Goal: Task Accomplishment & Management: Use online tool/utility

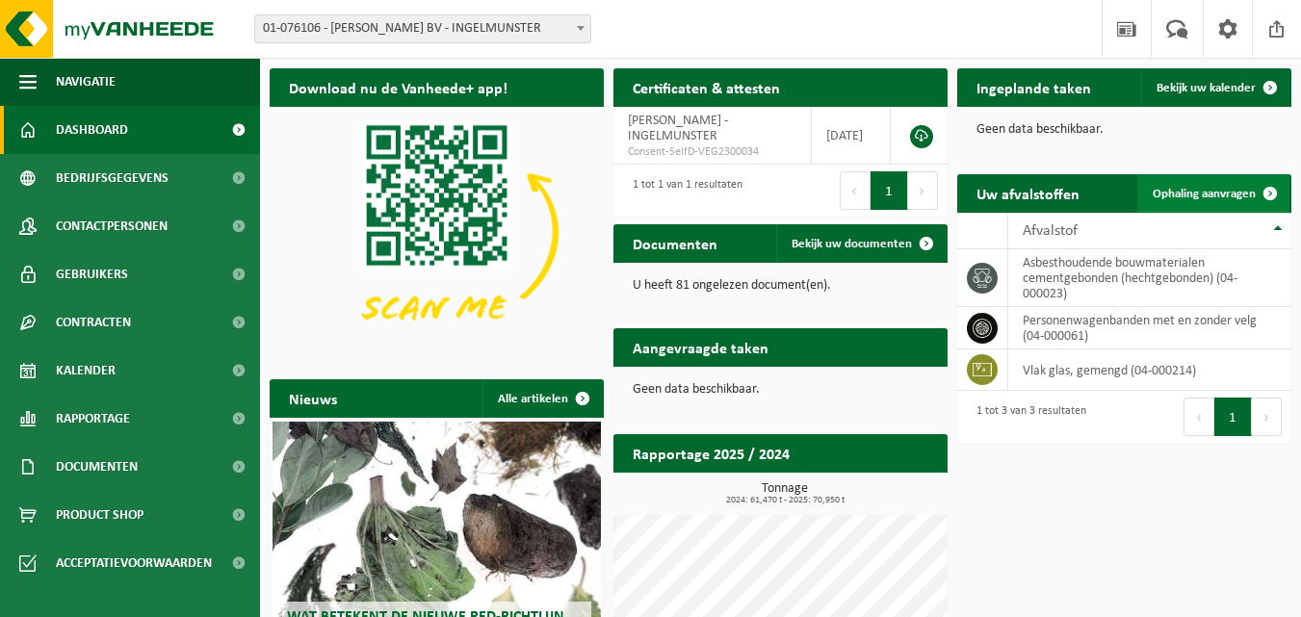
click at [1207, 188] on span "Ophaling aanvragen" at bounding box center [1203, 194] width 103 height 13
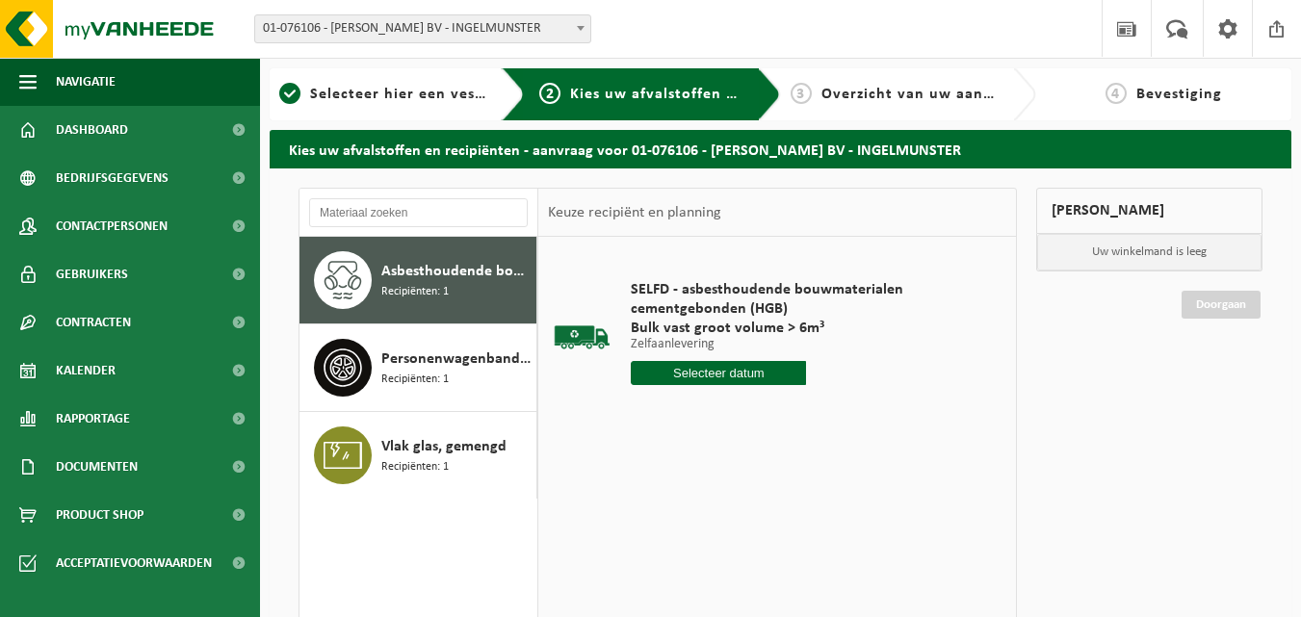
click at [427, 267] on span "Asbesthoudende bouwmaterialen cementgebonden (hechtgebonden)" at bounding box center [456, 271] width 150 height 23
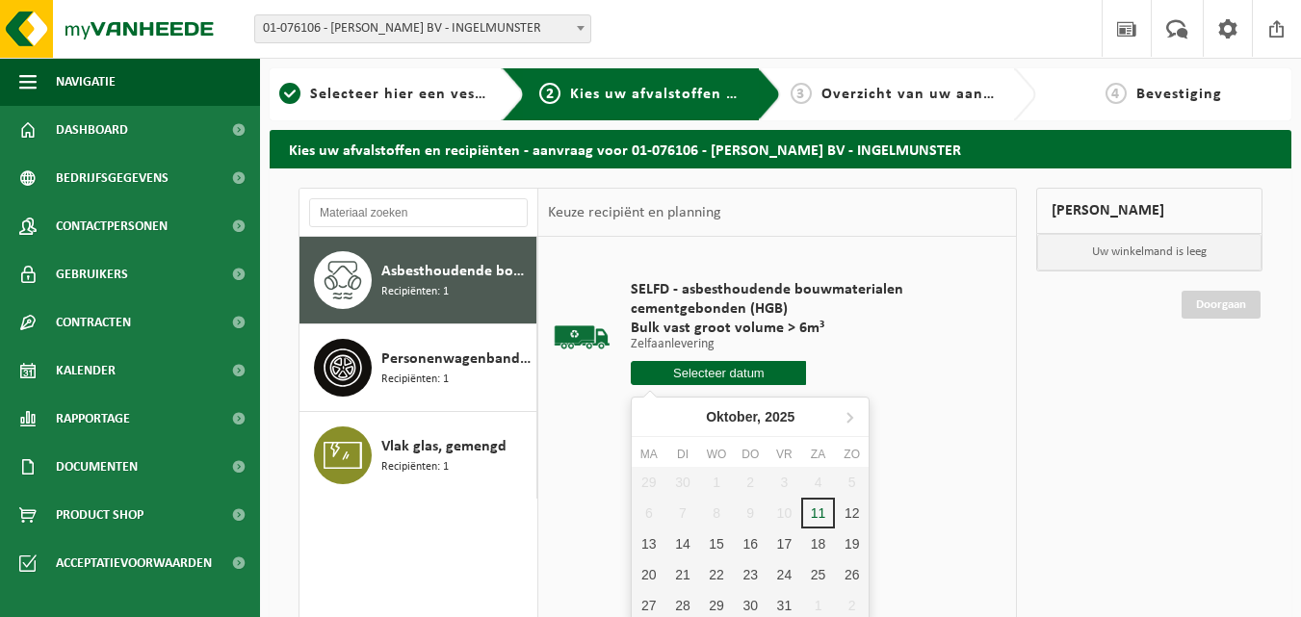
click at [738, 370] on input "text" at bounding box center [718, 373] width 175 height 24
click at [646, 532] on div "13" at bounding box center [649, 544] width 34 height 31
type input "Van 2025-10-13"
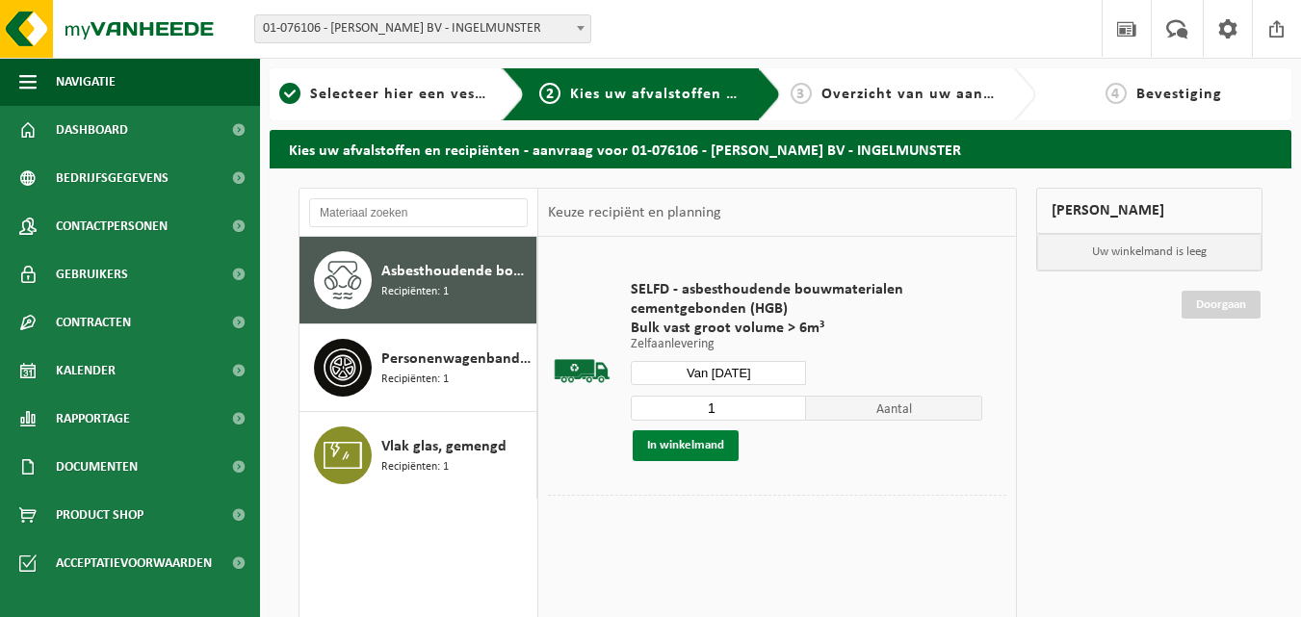
click at [714, 438] on button "In winkelmand" at bounding box center [686, 445] width 106 height 31
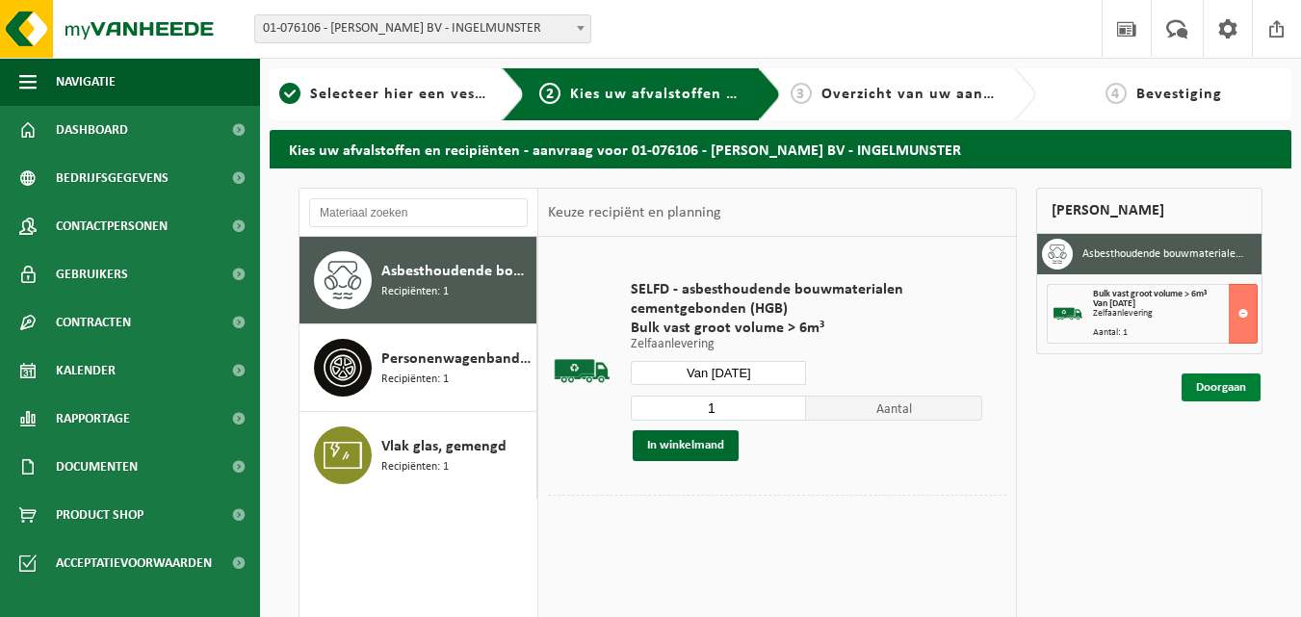
click at [1204, 385] on link "Doorgaan" at bounding box center [1220, 388] width 79 height 28
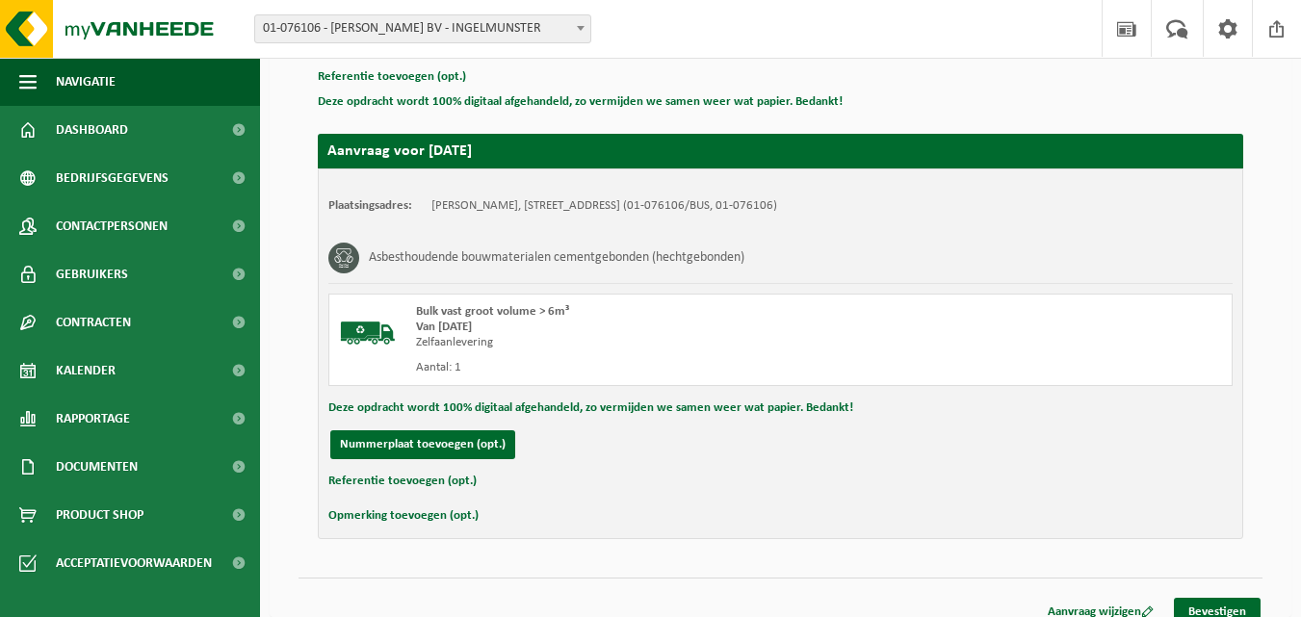
scroll to position [307, 0]
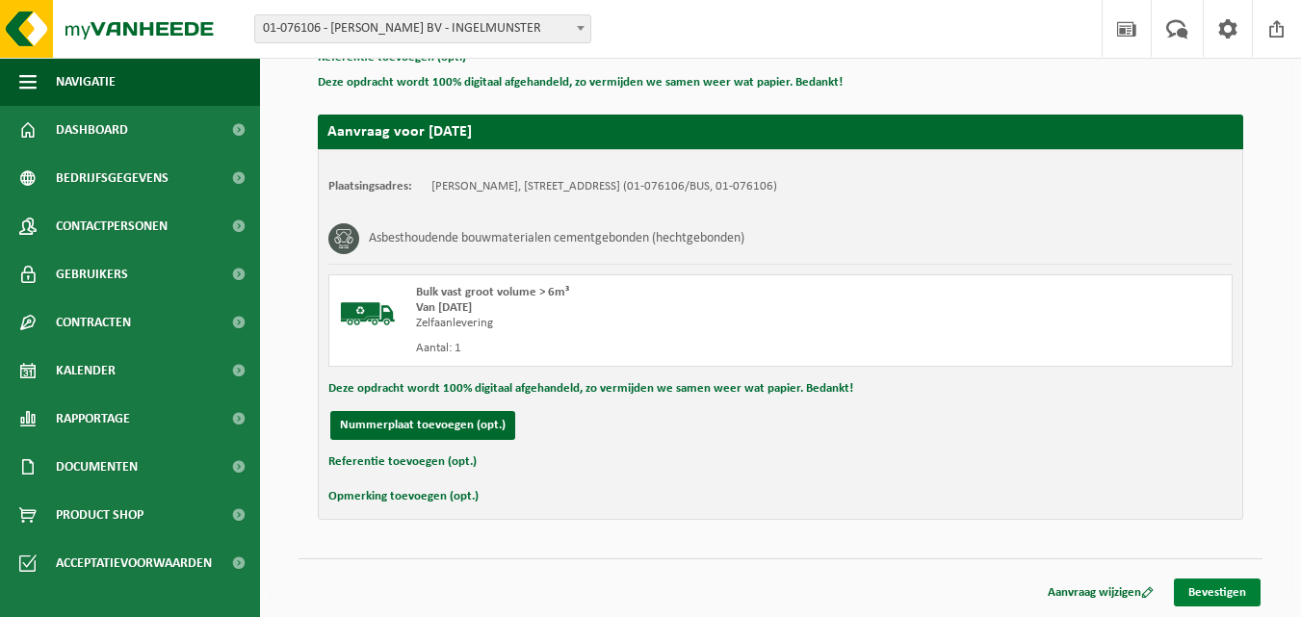
click at [1241, 587] on link "Bevestigen" at bounding box center [1217, 593] width 87 height 28
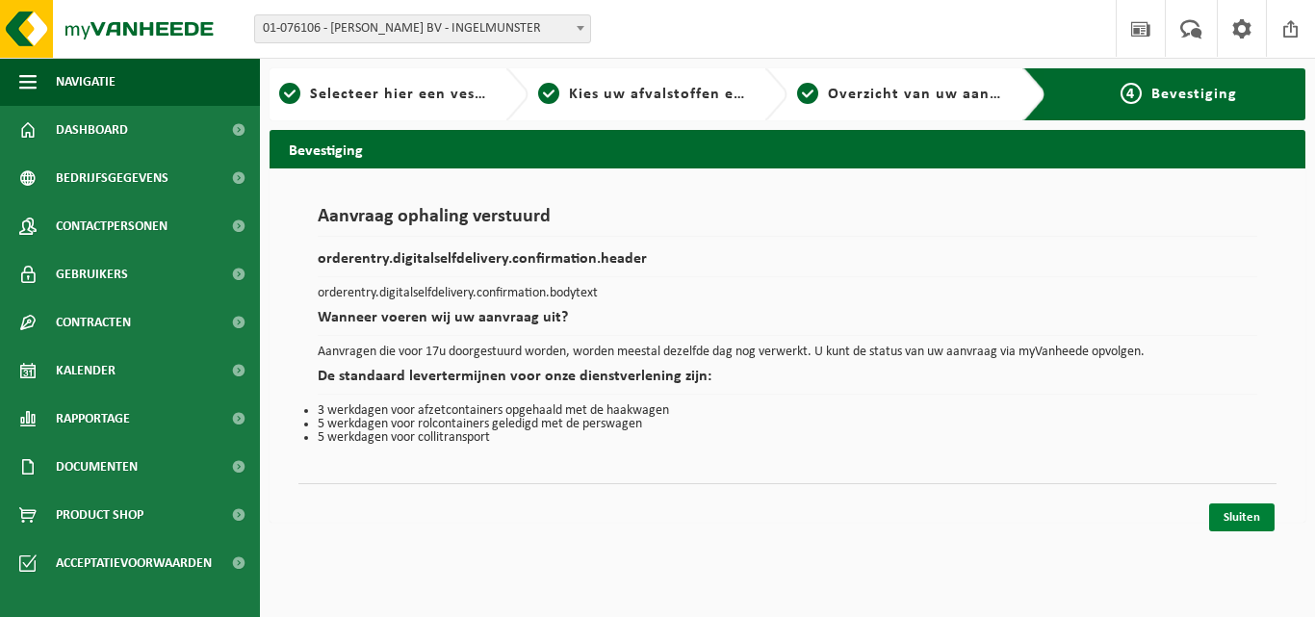
click at [1237, 513] on link "Sluiten" at bounding box center [1241, 518] width 65 height 28
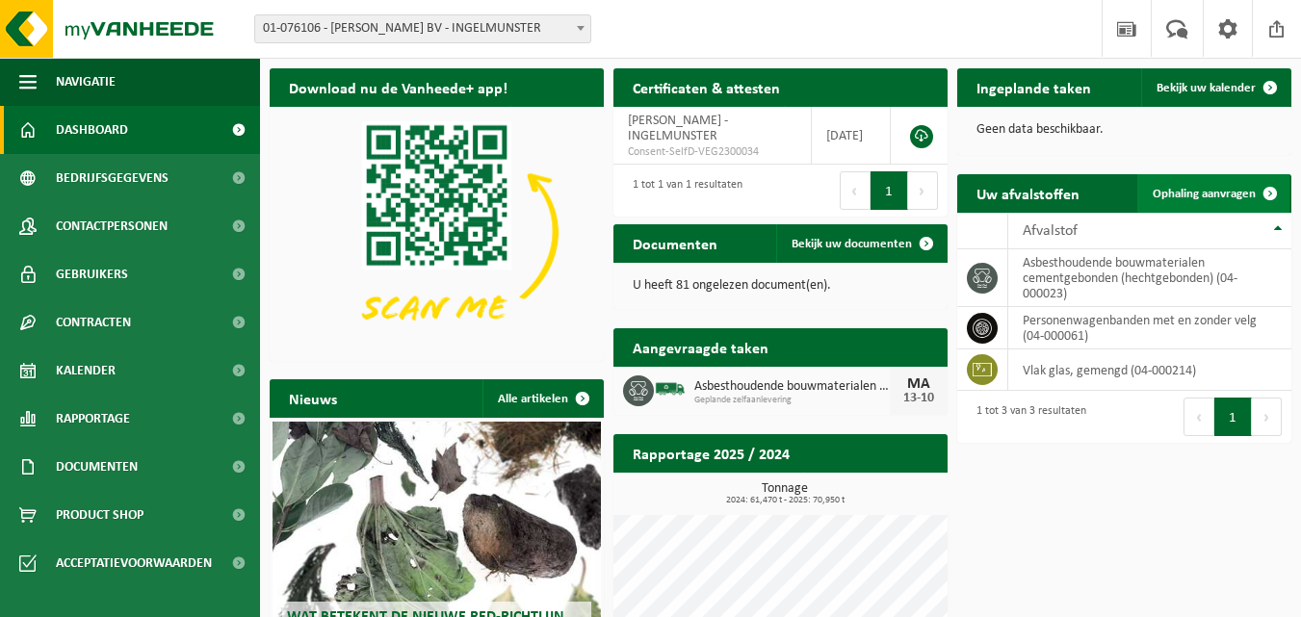
click at [1233, 185] on link "Ophaling aanvragen" at bounding box center [1213, 193] width 152 height 39
click at [1107, 372] on td "vlak glas, gemengd (04-000214)" at bounding box center [1149, 369] width 283 height 41
click at [1157, 183] on link "Ophaling aanvragen" at bounding box center [1213, 193] width 152 height 39
click at [984, 368] on icon at bounding box center [981, 369] width 19 height 13
click at [1202, 186] on link "Ophaling aanvragen" at bounding box center [1213, 193] width 152 height 39
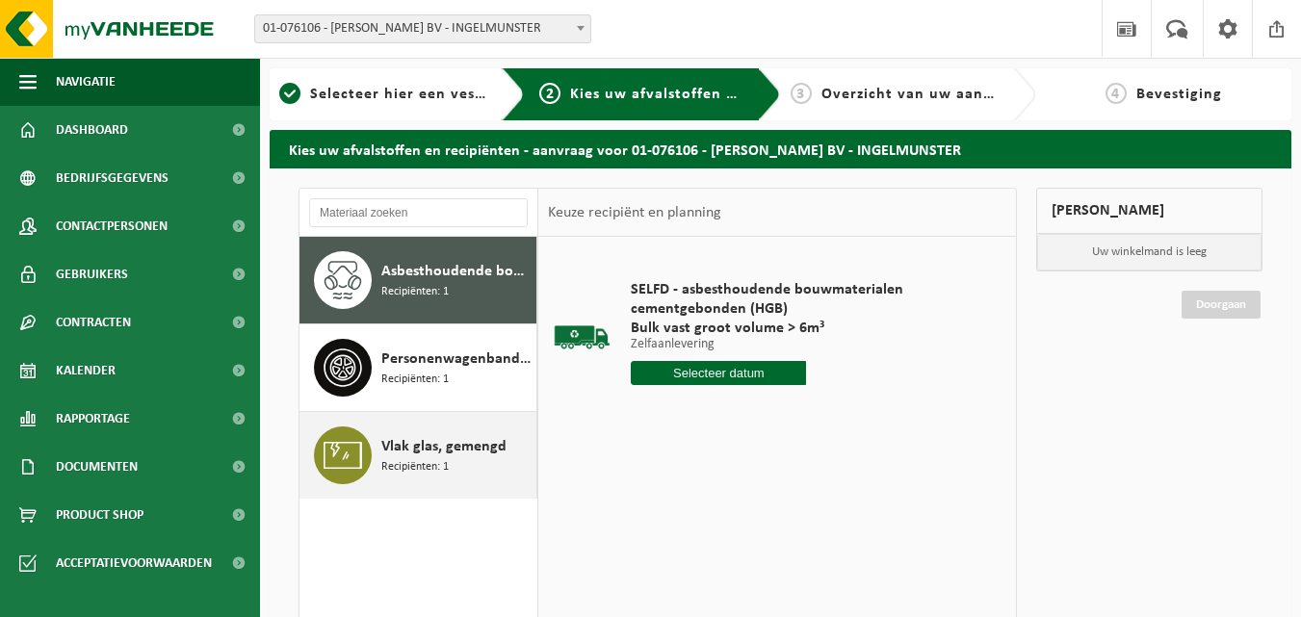
click at [412, 450] on span "Vlak glas, gemengd" at bounding box center [443, 446] width 125 height 23
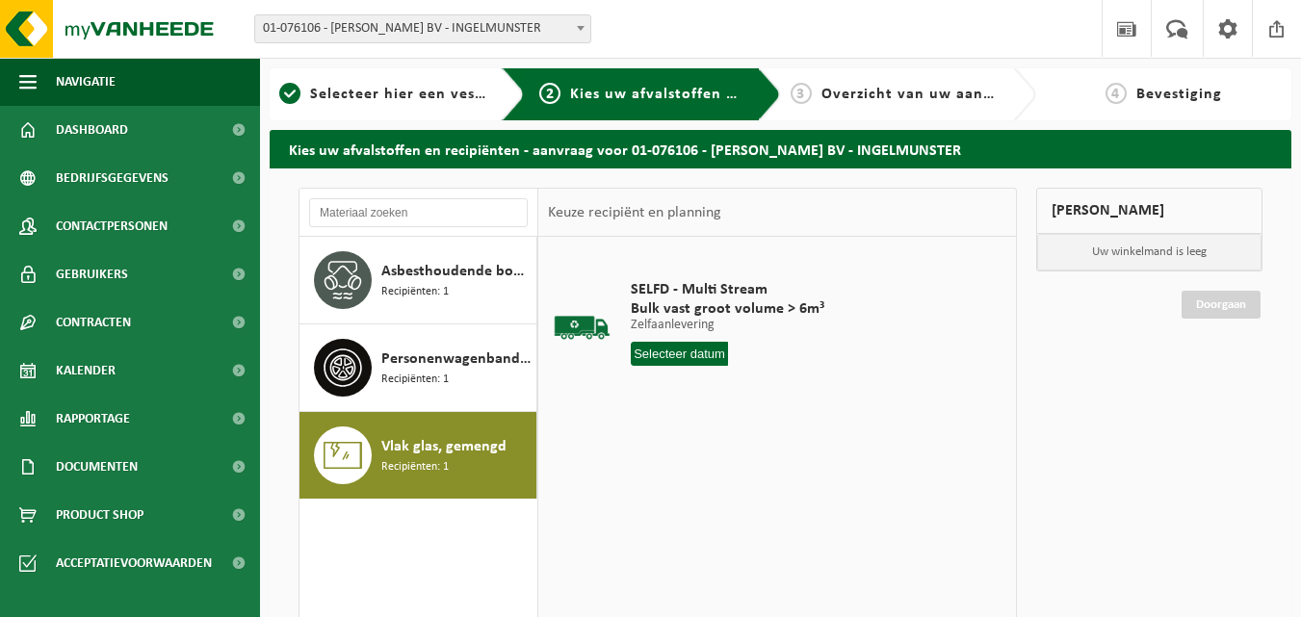
click at [685, 349] on input "text" at bounding box center [679, 354] width 97 height 24
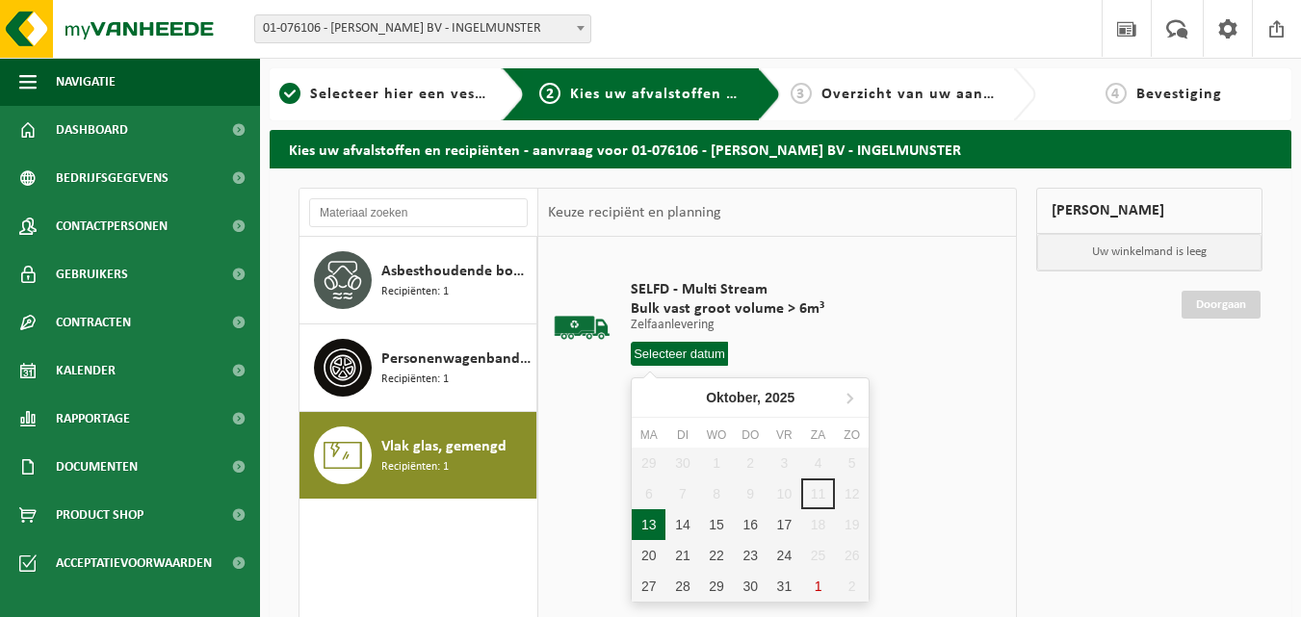
click at [644, 519] on div "13" at bounding box center [649, 524] width 34 height 31
type input "Van 2025-10-13"
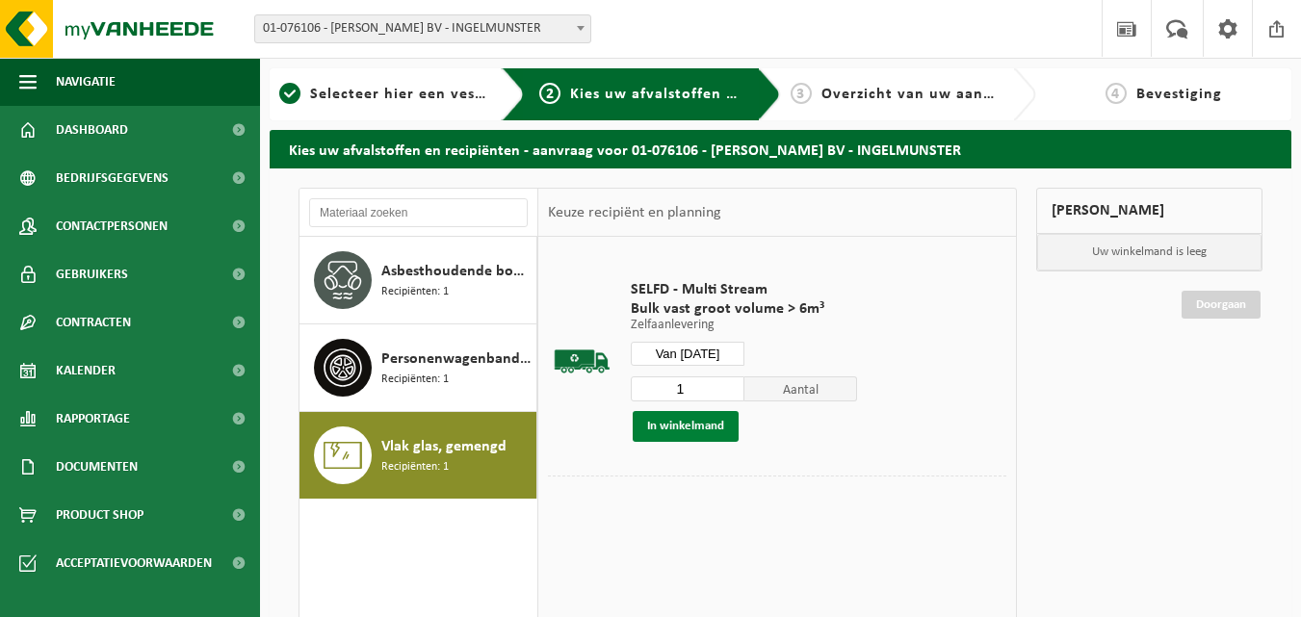
click at [677, 416] on button "In winkelmand" at bounding box center [686, 426] width 106 height 31
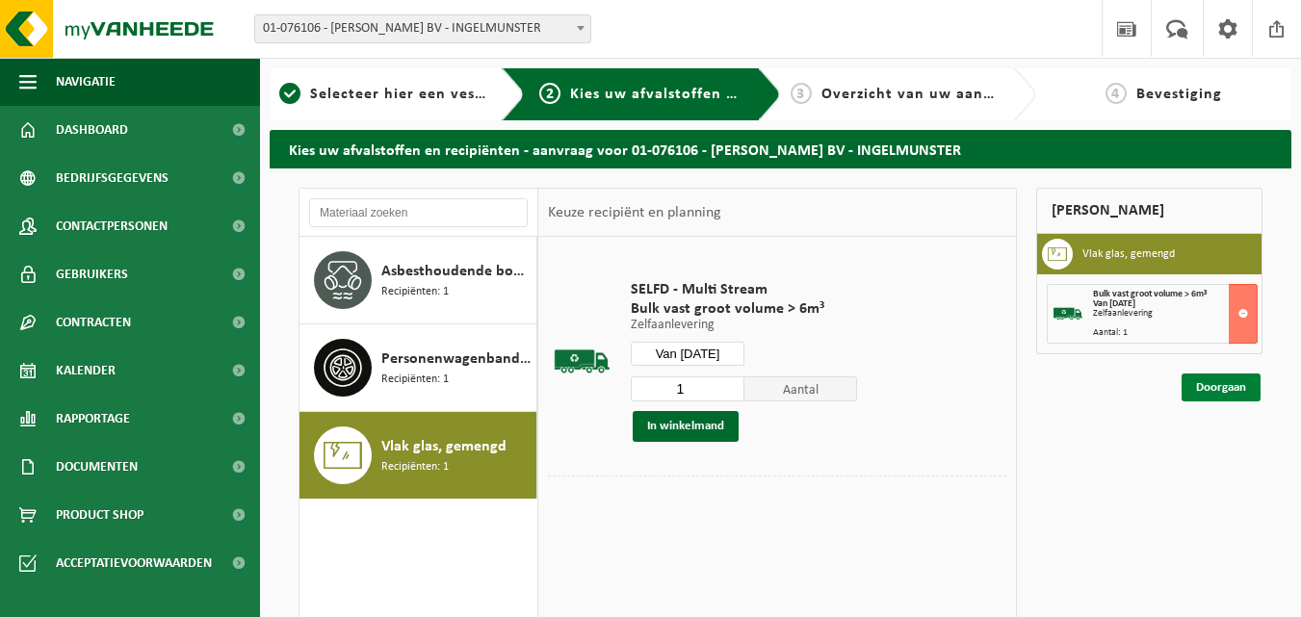
click at [1221, 382] on link "Doorgaan" at bounding box center [1220, 388] width 79 height 28
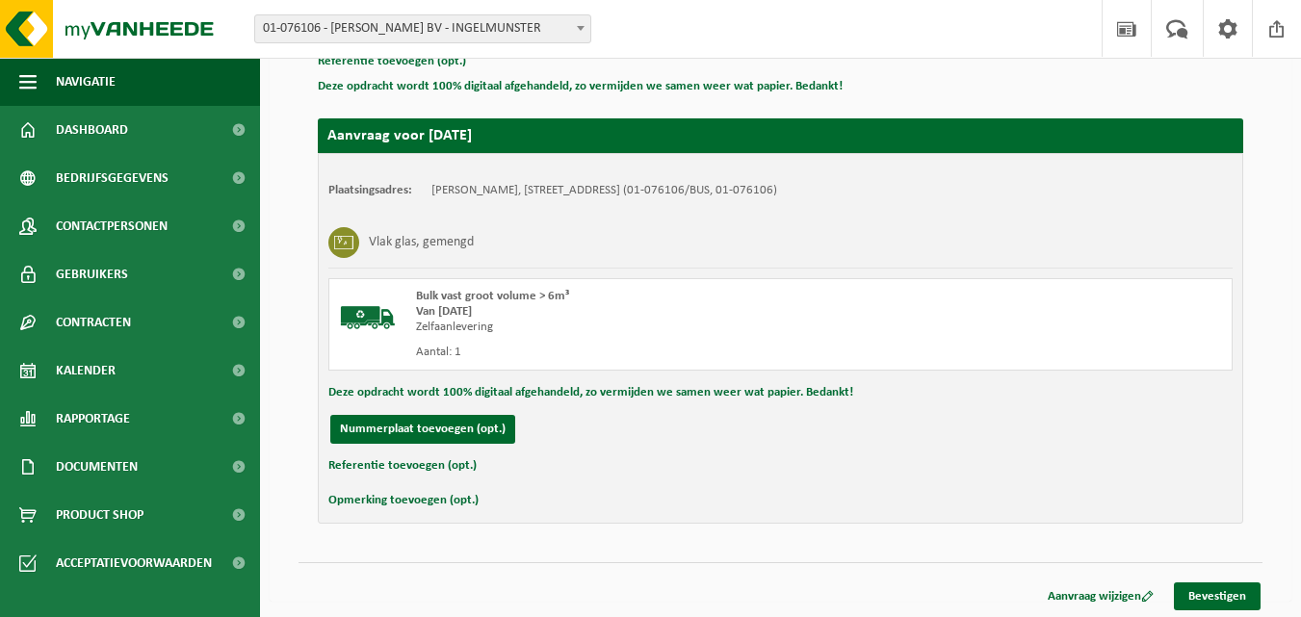
scroll to position [307, 0]
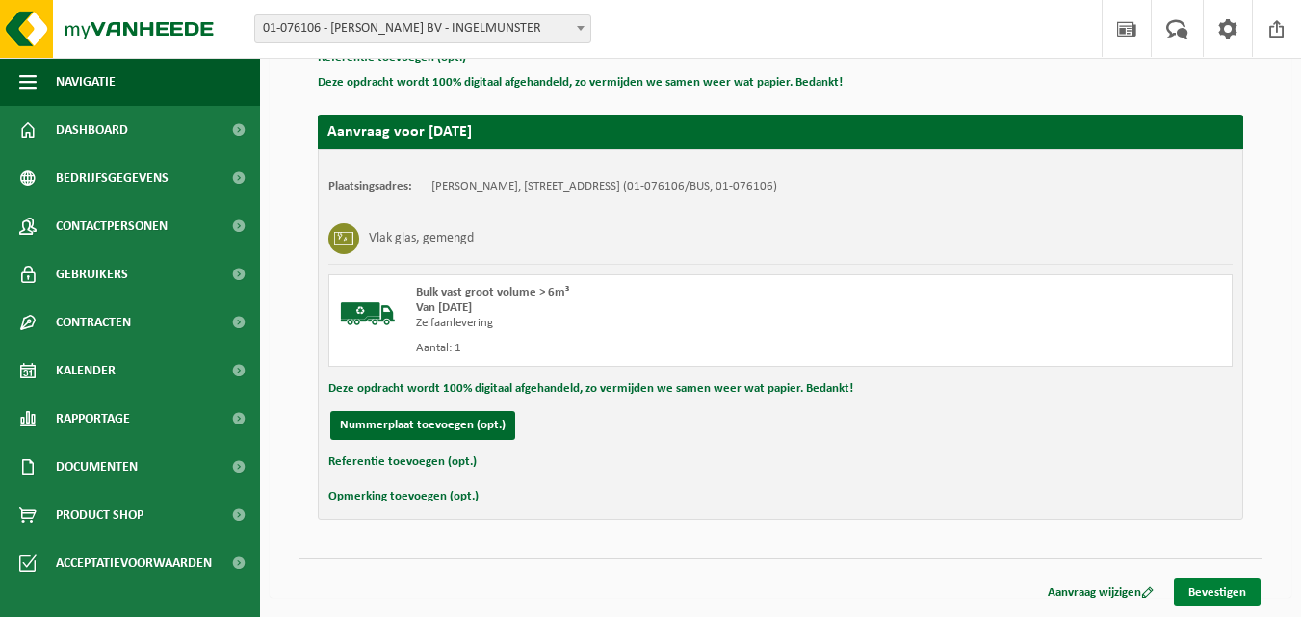
click at [1210, 589] on link "Bevestigen" at bounding box center [1217, 593] width 87 height 28
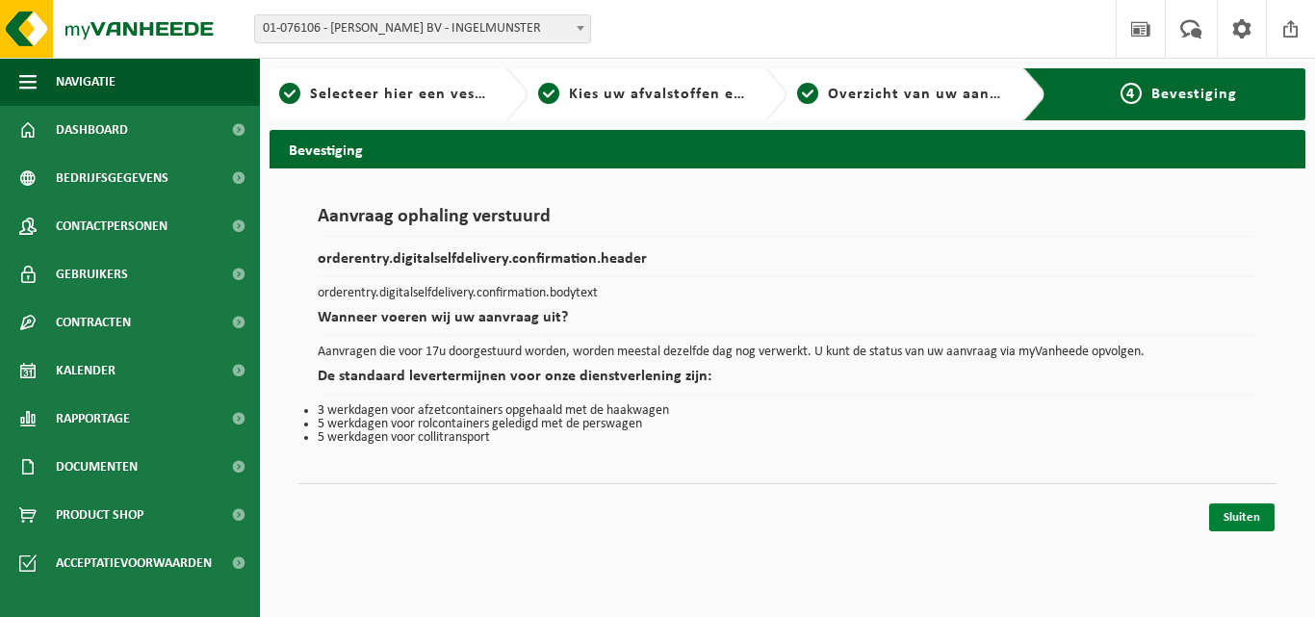
click at [1256, 510] on link "Sluiten" at bounding box center [1241, 518] width 65 height 28
